Goal: Transaction & Acquisition: Purchase product/service

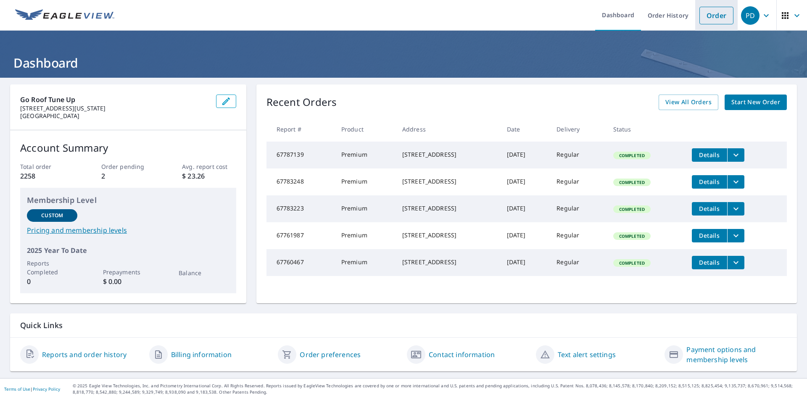
click at [716, 14] on link "Order" at bounding box center [716, 16] width 34 height 18
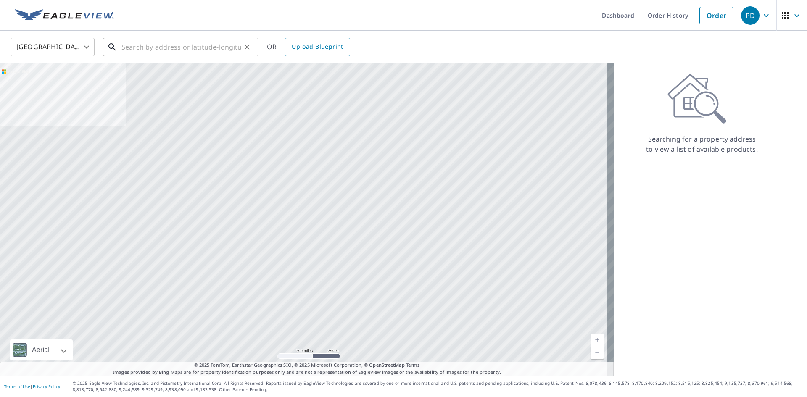
click at [150, 56] on div "​" at bounding box center [180, 47] width 155 height 18
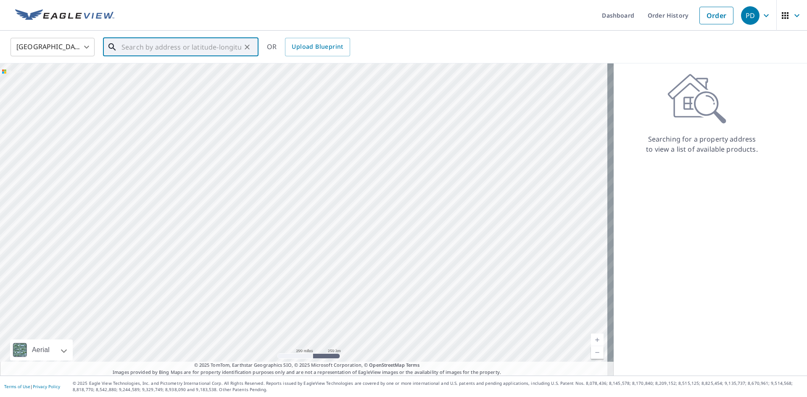
paste input "[STREET_ADDRESS][PERSON_NAME]"
click at [158, 72] on span "[STREET_ADDRESS][PERSON_NAME]" at bounding box center [186, 71] width 132 height 10
type input "[STREET_ADDRESS][PERSON_NAME]"
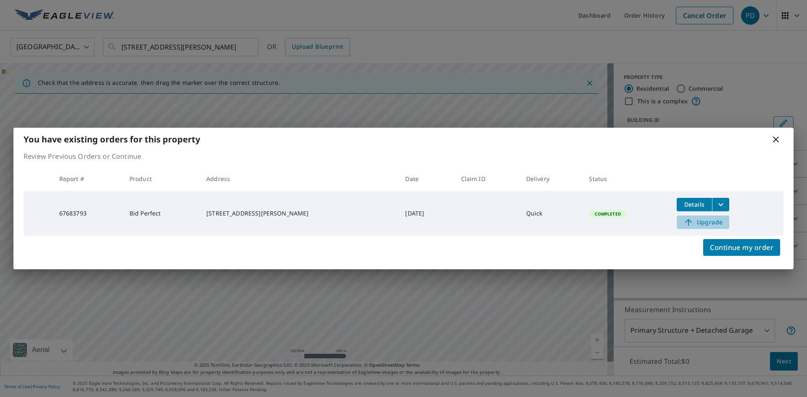
click at [697, 222] on span "Upgrade" at bounding box center [703, 222] width 42 height 10
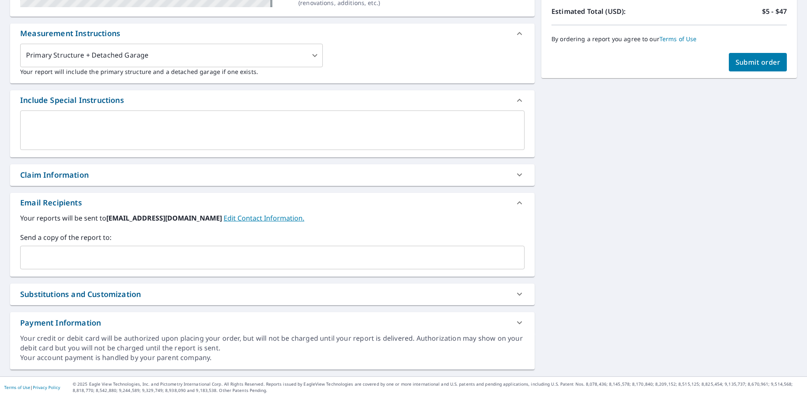
scroll to position [211, 0]
click at [365, 268] on div "​" at bounding box center [272, 257] width 504 height 24
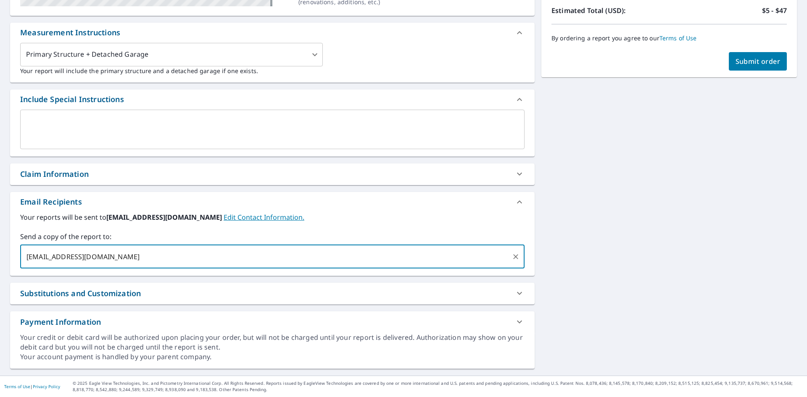
type input "[EMAIL_ADDRESS][DOMAIN_NAME]"
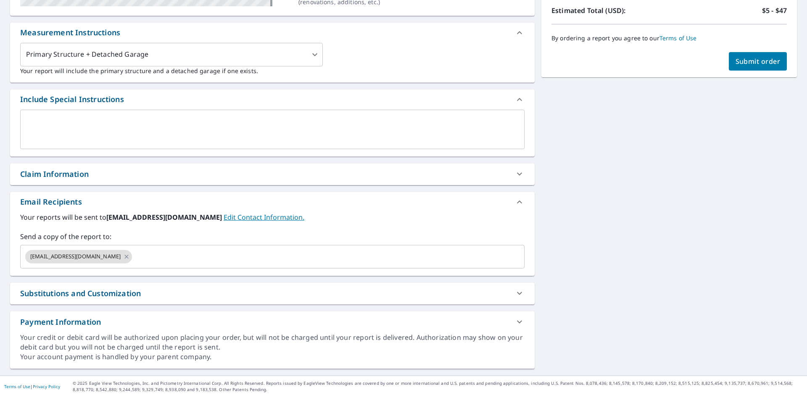
click at [612, 229] on div "[STREET_ADDRESS][PERSON_NAME] Aerial Road A standard road map Aerial A detailed…" at bounding box center [403, 121] width 807 height 509
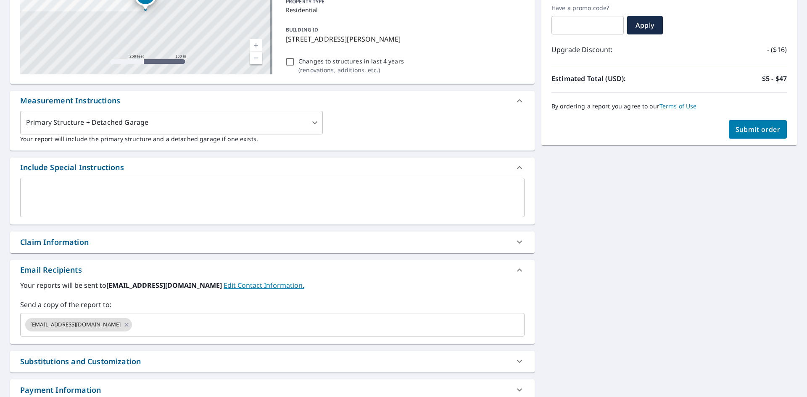
scroll to position [43, 0]
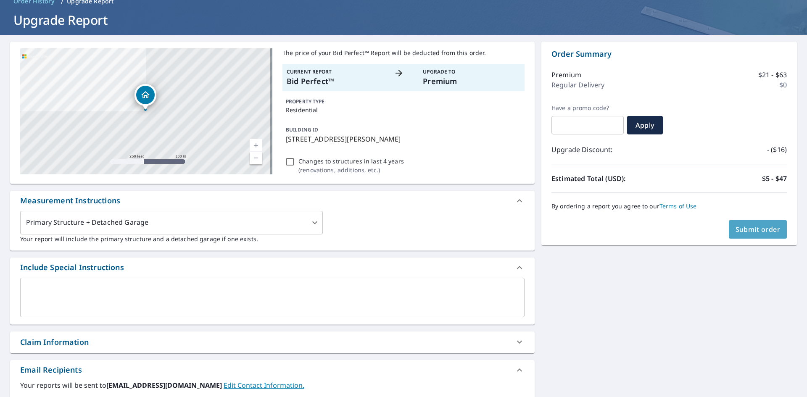
click at [765, 230] on span "Submit order" at bounding box center [757, 229] width 45 height 9
checkbox input "true"
